Goal: Transaction & Acquisition: Purchase product/service

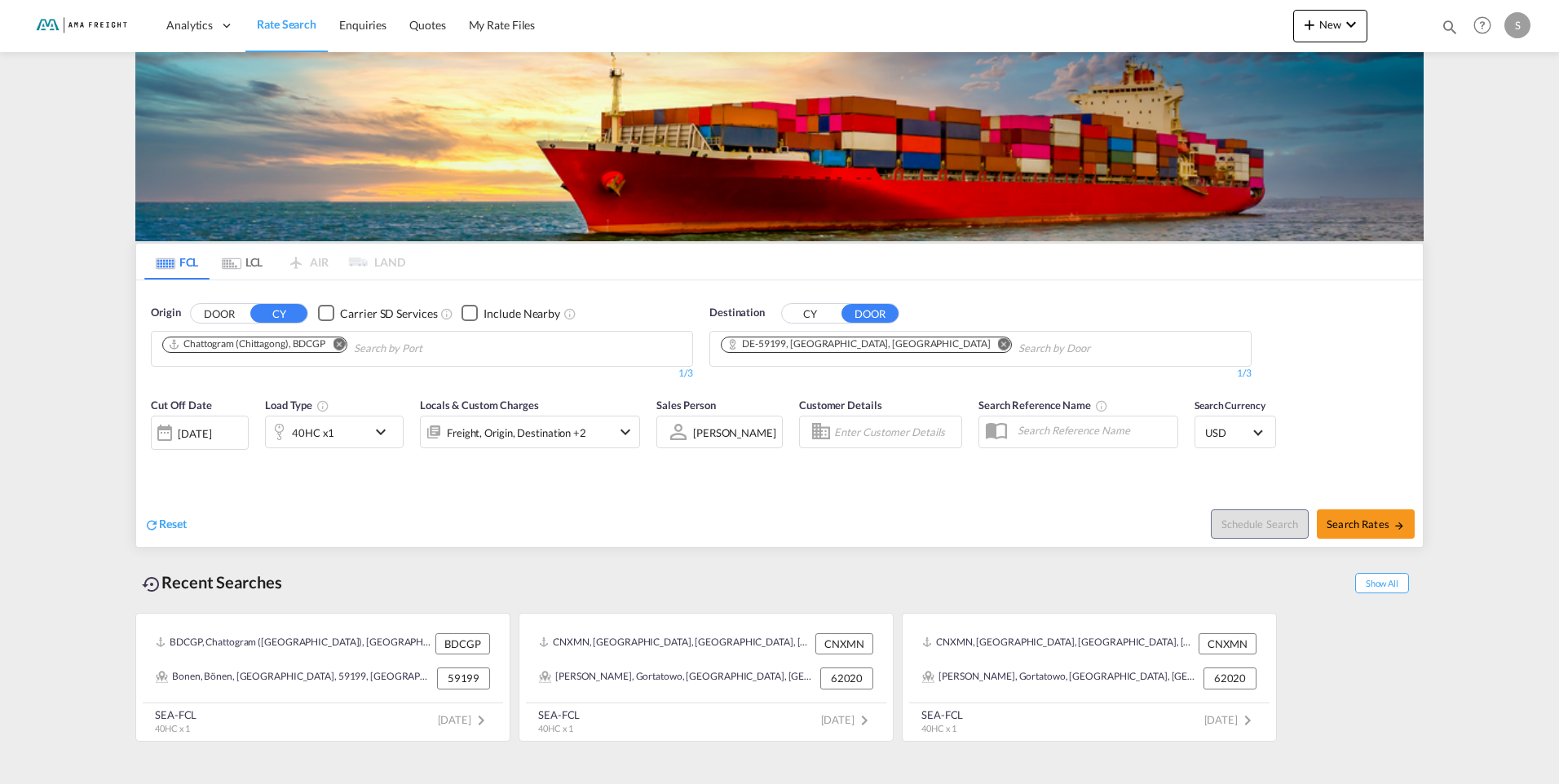
click at [998, 345] on md-icon "Remove" at bounding box center [1004, 344] width 12 height 12
click at [930, 346] on md-chips at bounding box center [981, 348] width 540 height 34
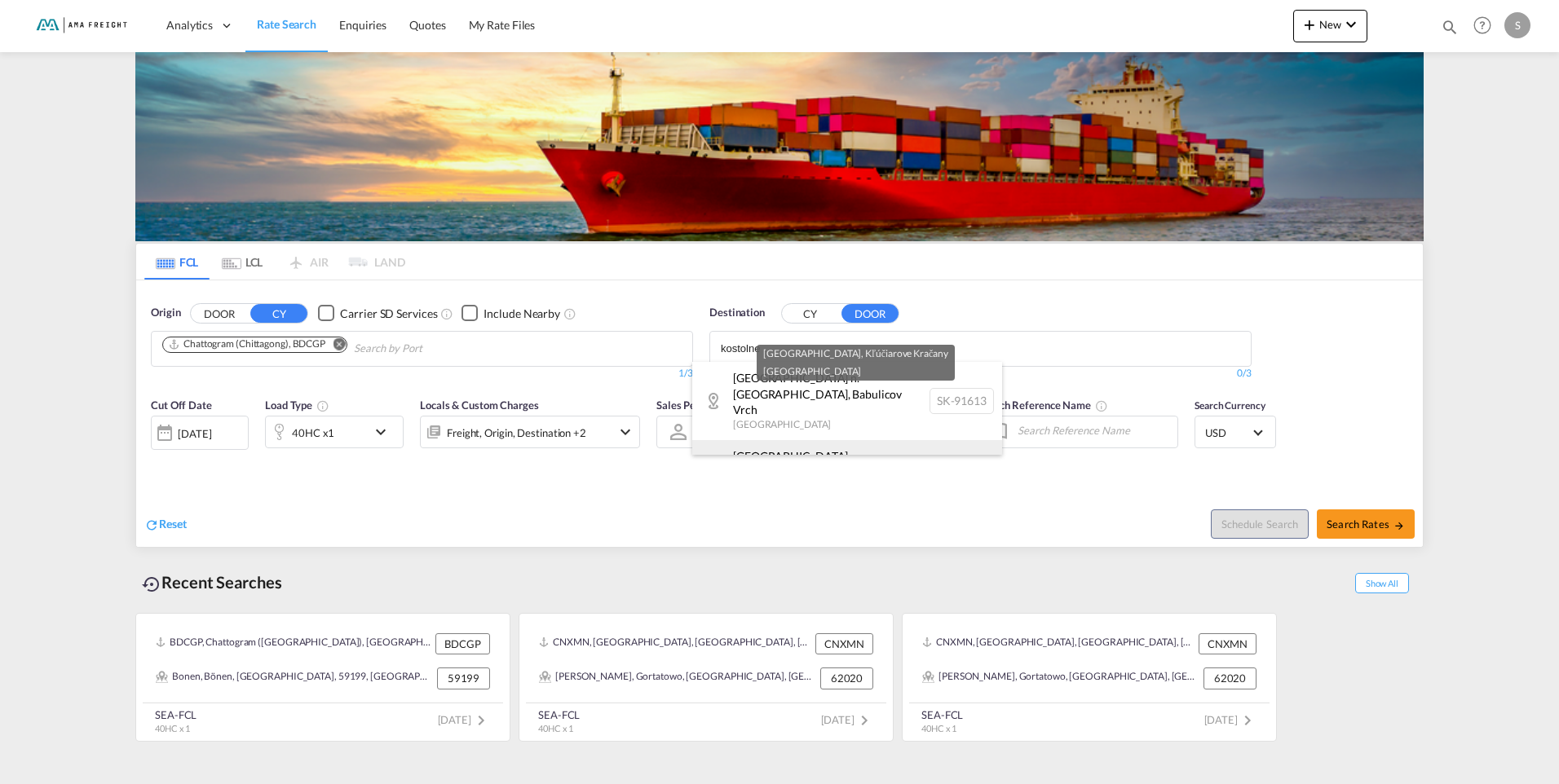
scroll to position [32, 0]
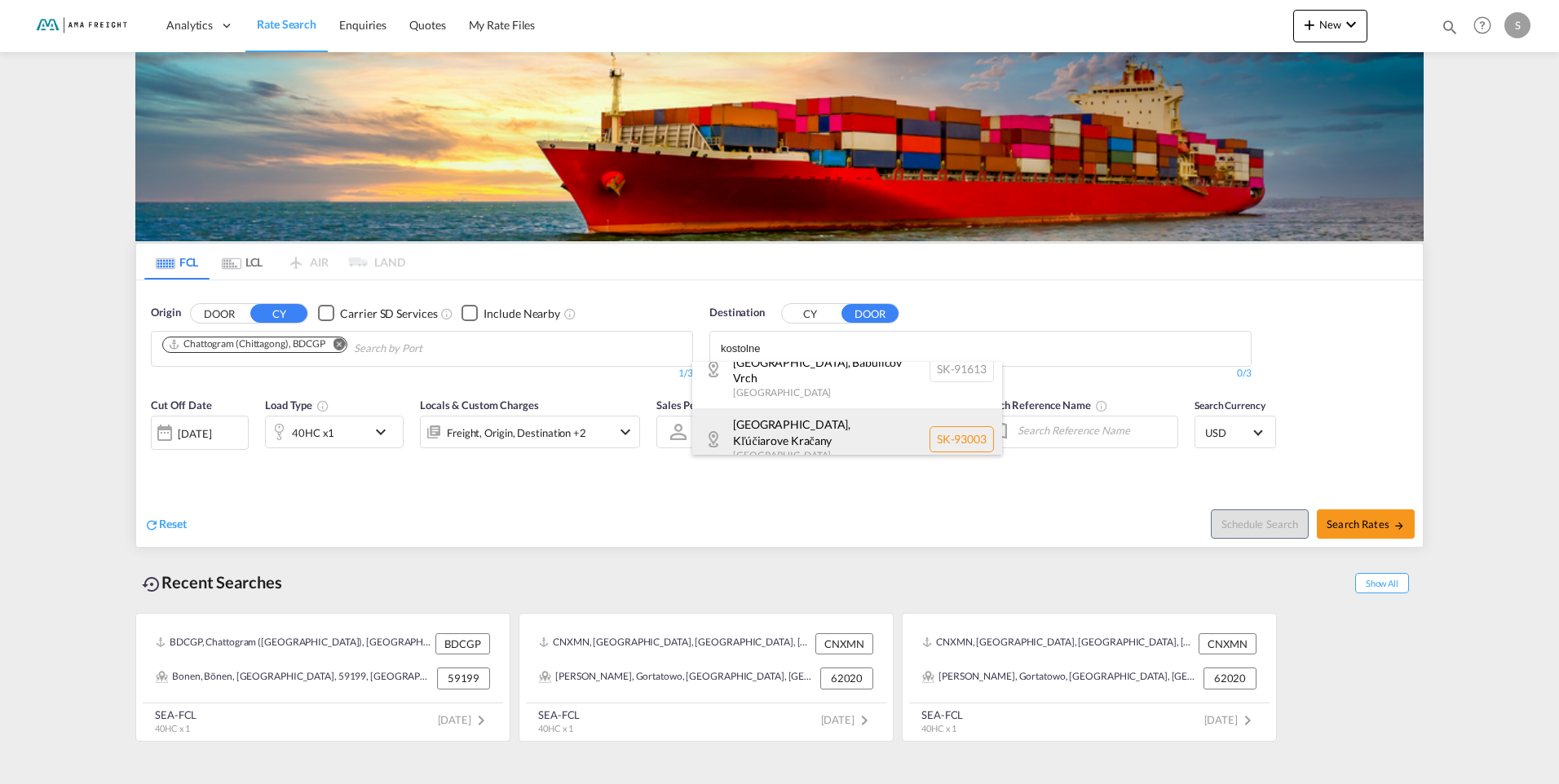
type input "kostolne"
click at [855, 408] on div "[GEOGRAPHIC_DATA] , Kľúčiarove [GEOGRAPHIC_DATA] [GEOGRAPHIC_DATA] SK-93003" at bounding box center [847, 438] width 310 height 62
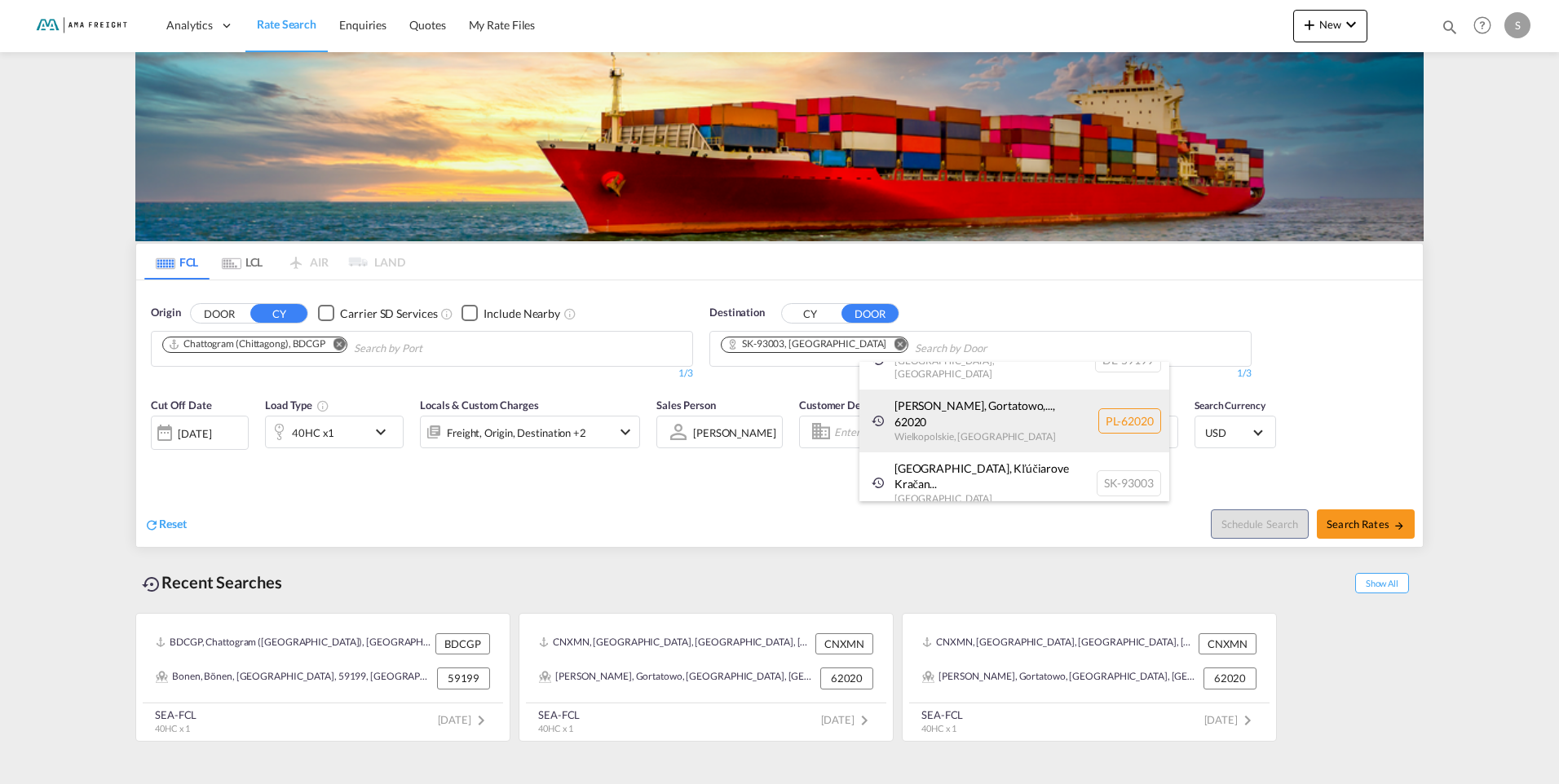
scroll to position [16, 0]
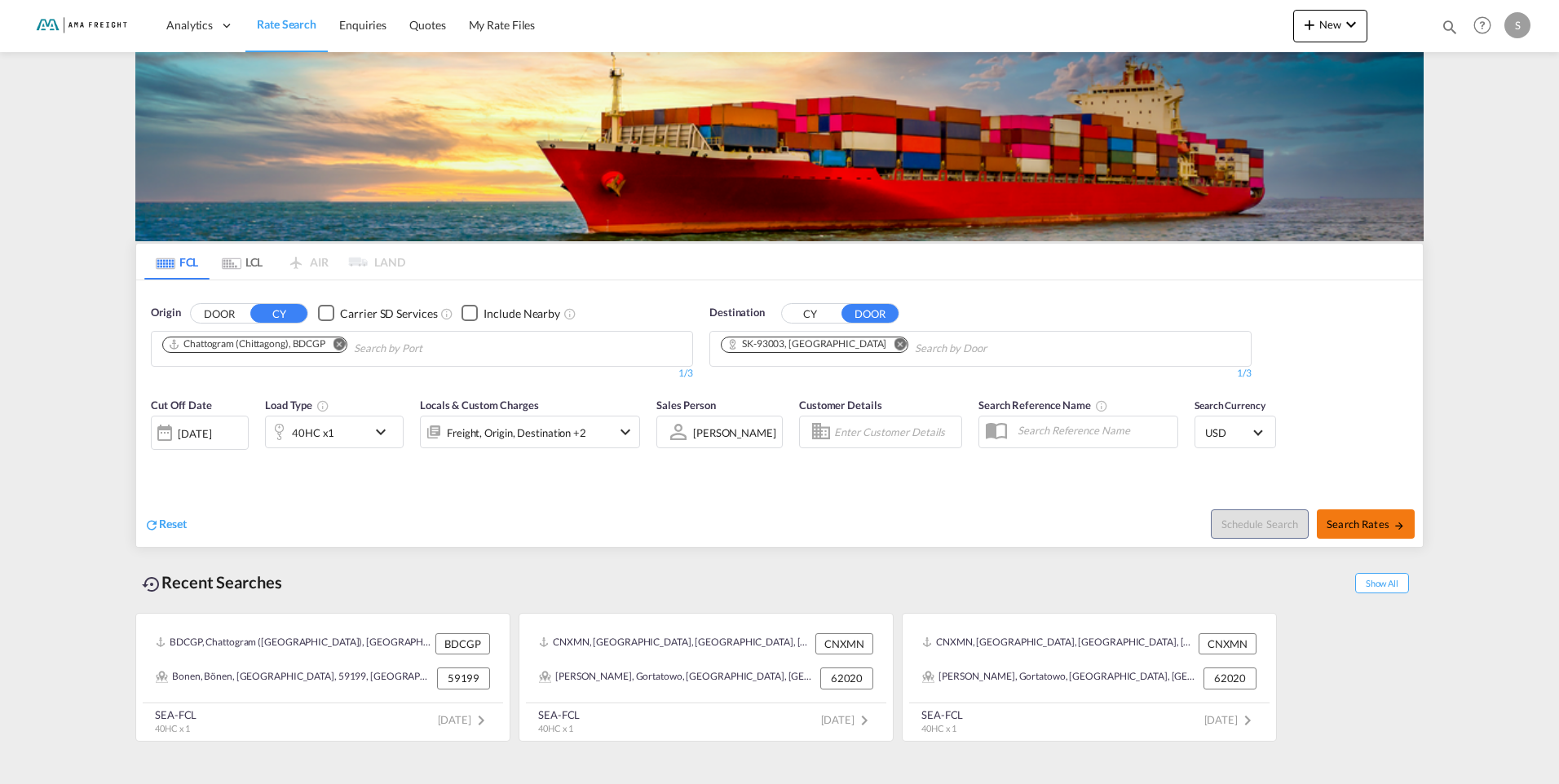
click at [1376, 533] on button "Search Rates" at bounding box center [1365, 524] width 98 height 30
type input "BDCGP to Kľúčiarove Kračany / [DATE]"
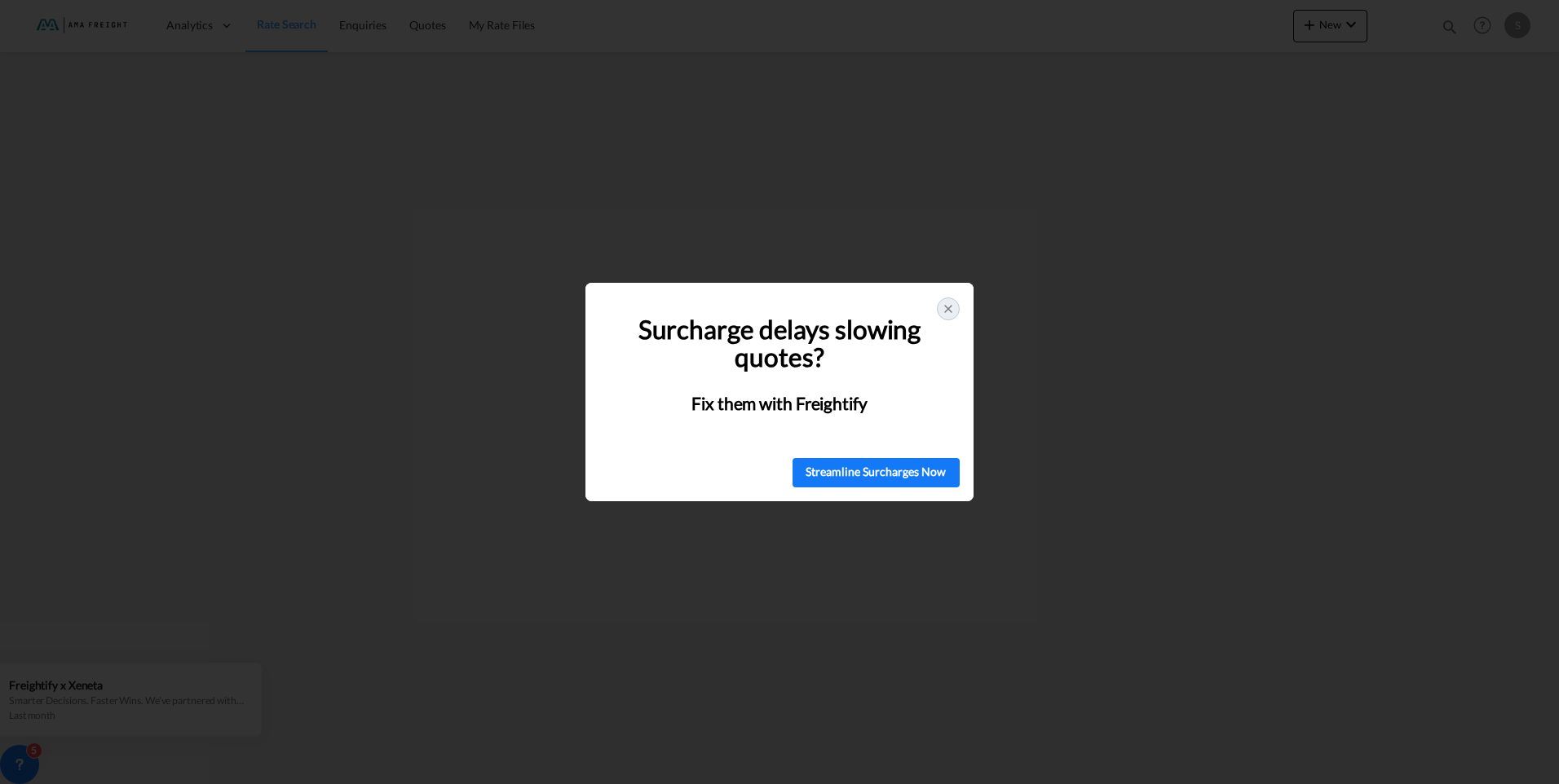
click at [944, 313] on icon at bounding box center [948, 308] width 13 height 13
